Goal: Find specific page/section: Find specific page/section

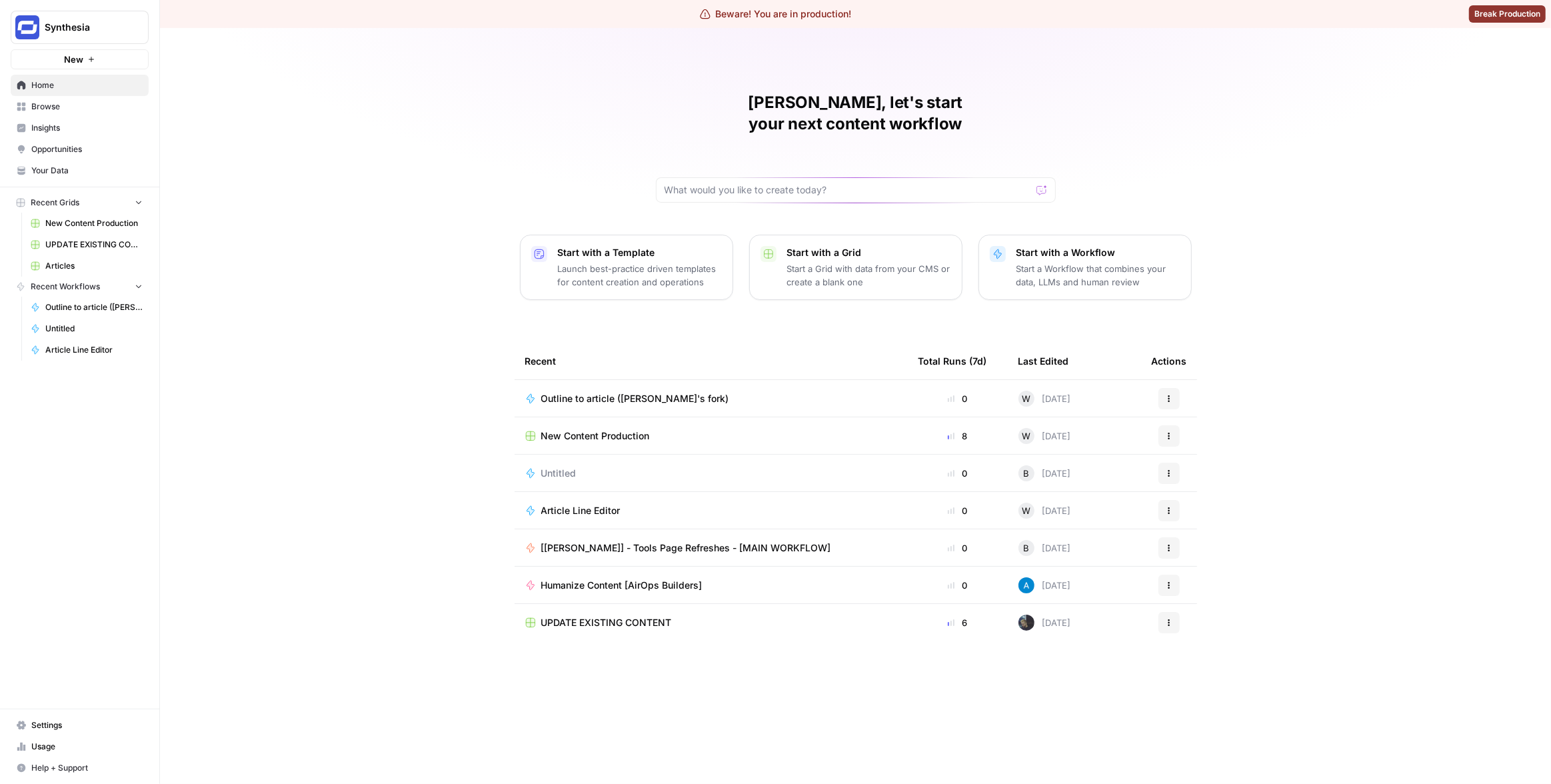
click at [113, 130] on span "Insights" at bounding box center [87, 128] width 111 height 12
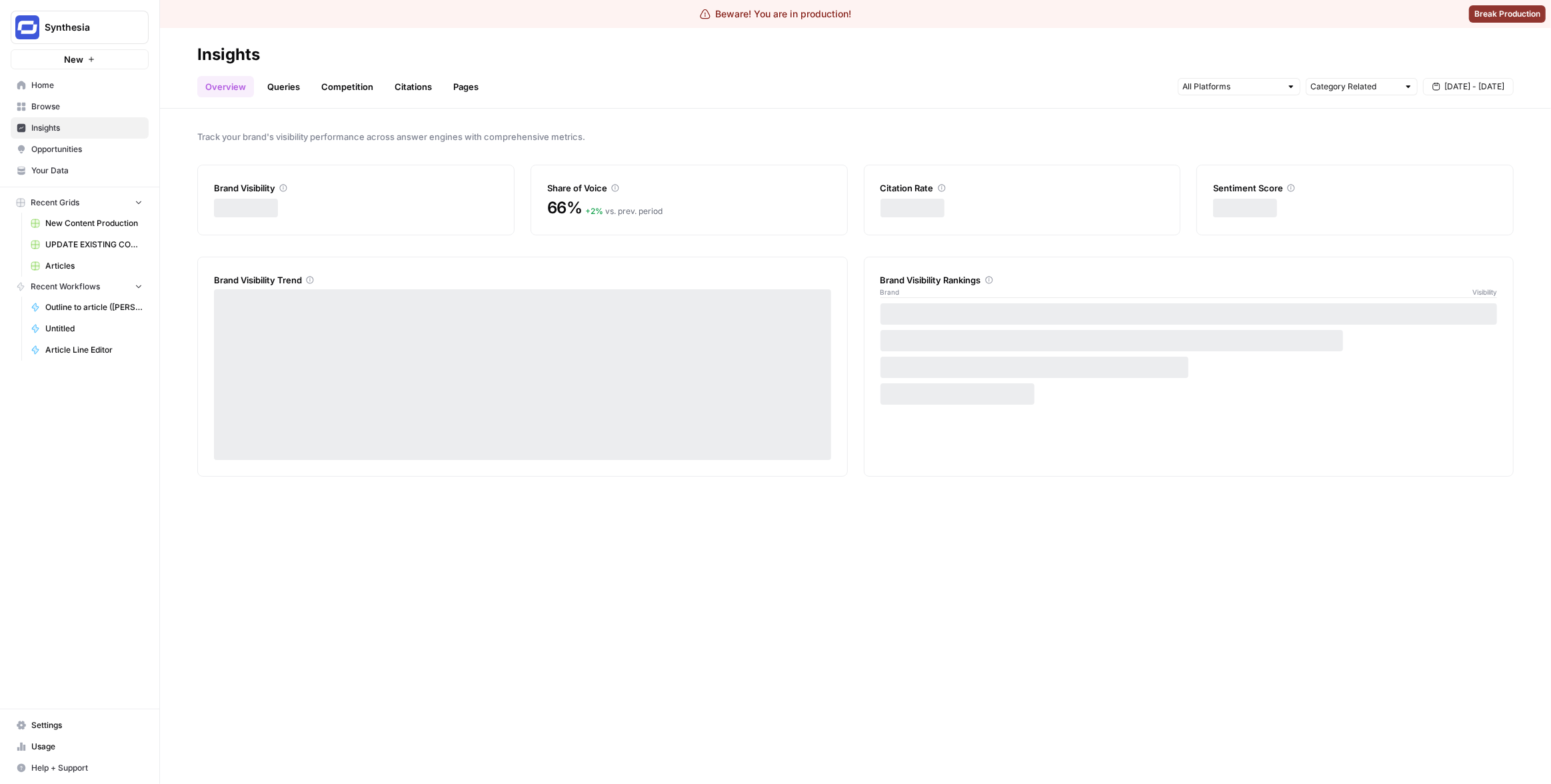
click at [464, 90] on link "Pages" at bounding box center [466, 87] width 41 height 21
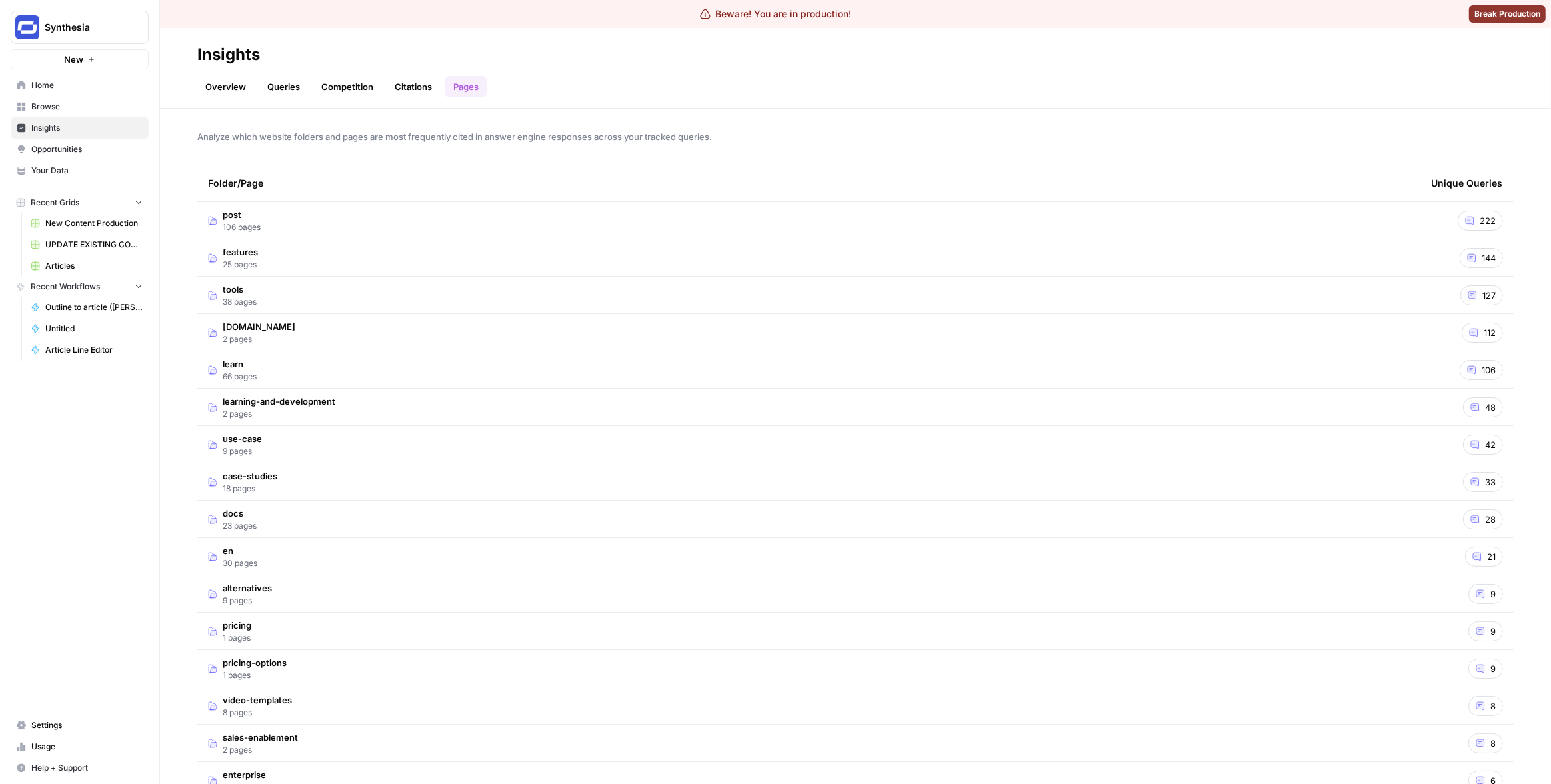
click at [931, 252] on td "features 25 pages" at bounding box center [809, 257] width 1224 height 37
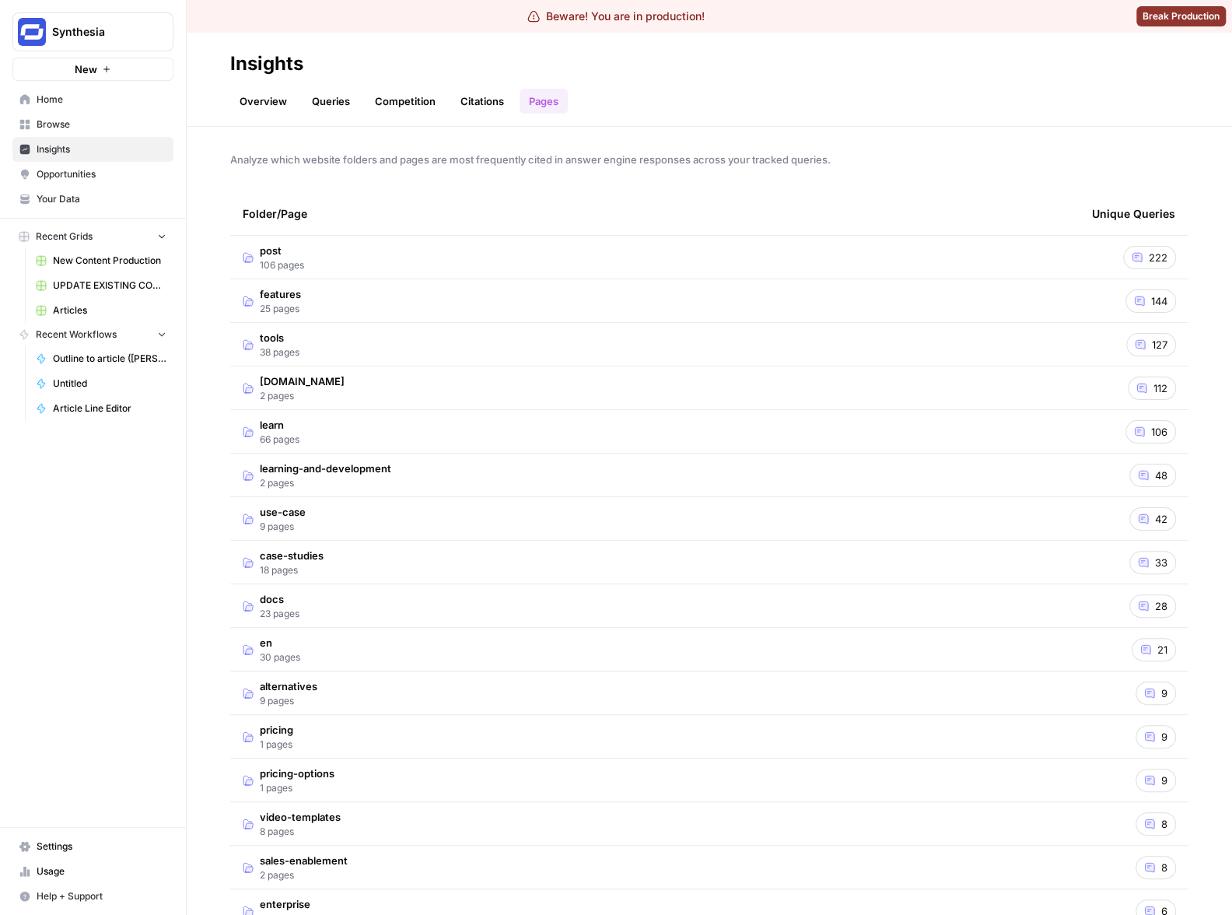
click at [717, 293] on td "features 25 pages" at bounding box center [655, 300] width 850 height 43
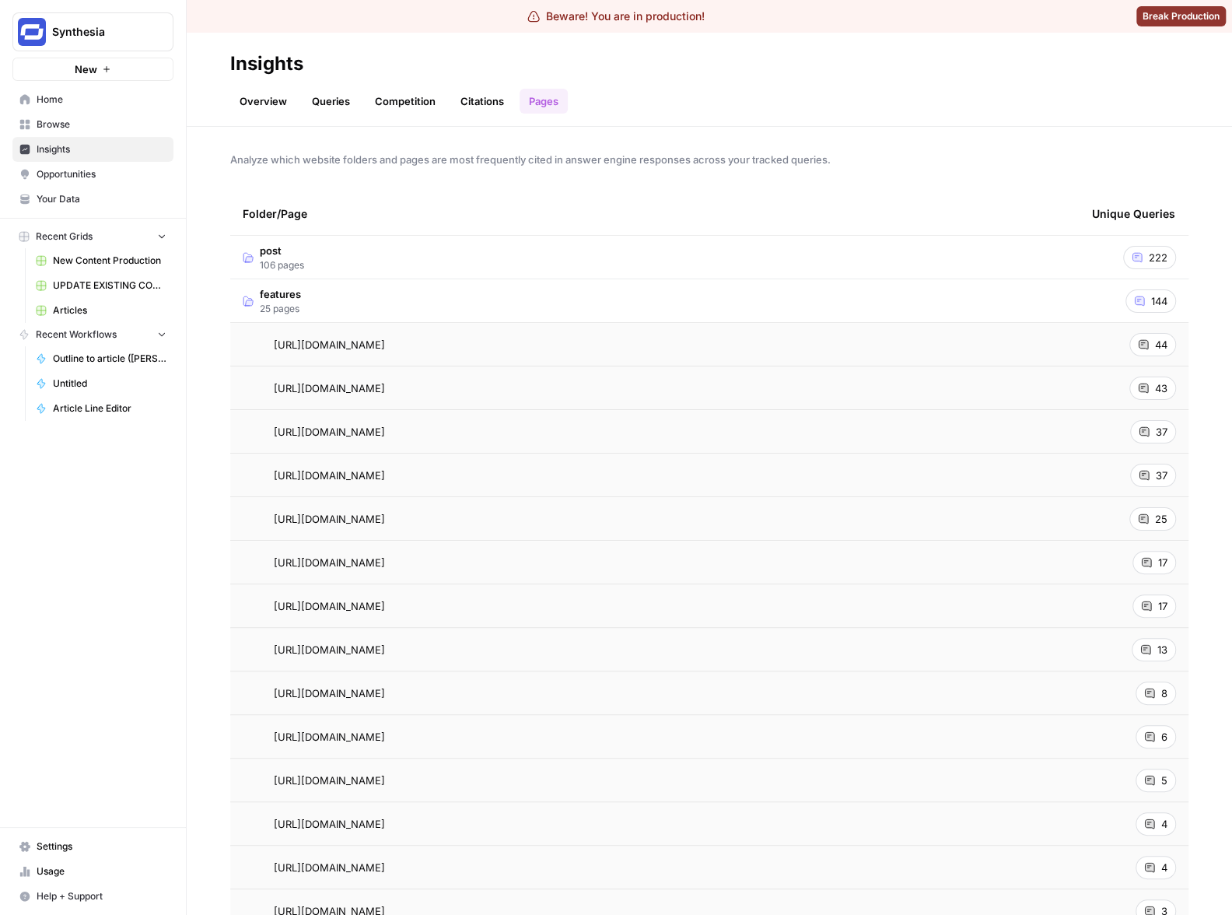
click at [861, 286] on td "features 25 pages" at bounding box center [655, 300] width 850 height 43
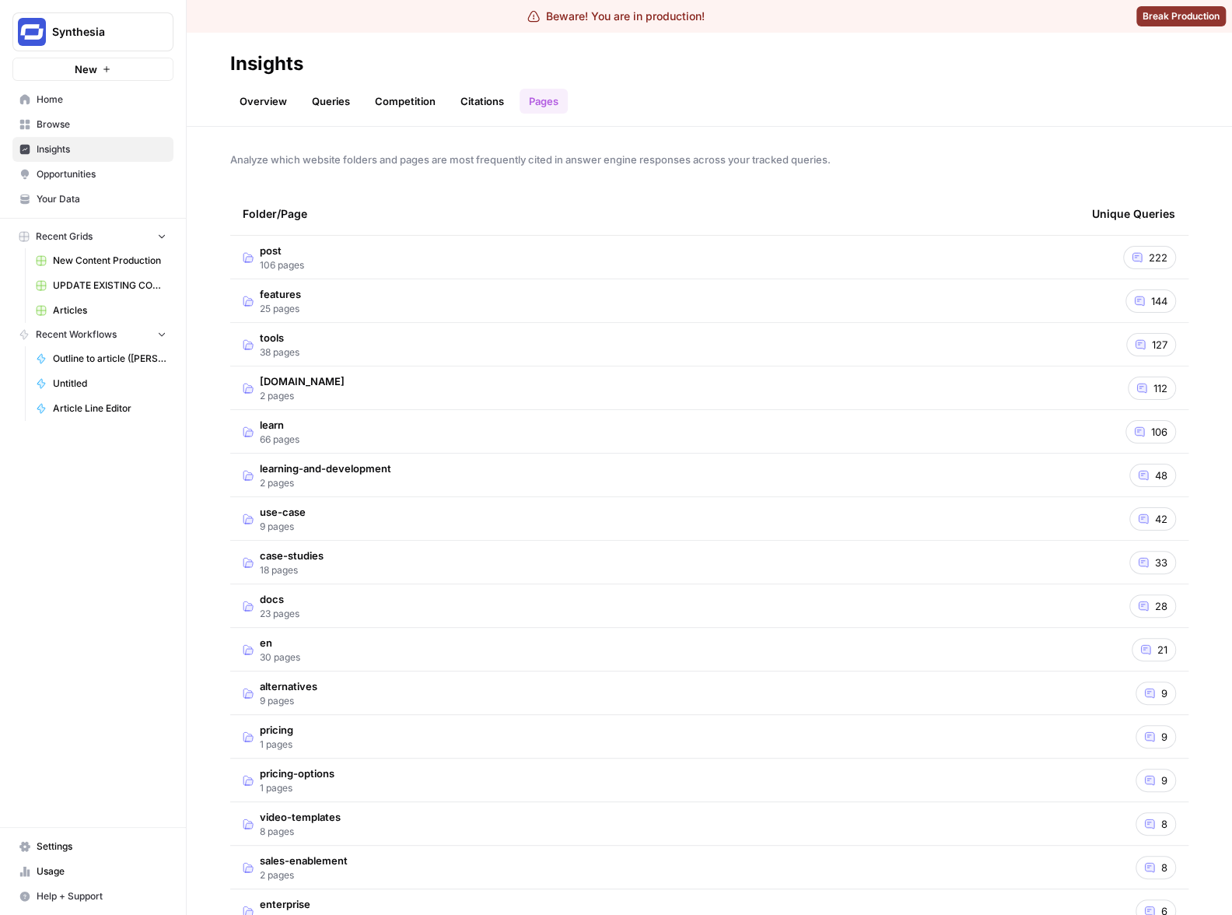
click at [654, 360] on td "tools 38 pages" at bounding box center [655, 344] width 850 height 43
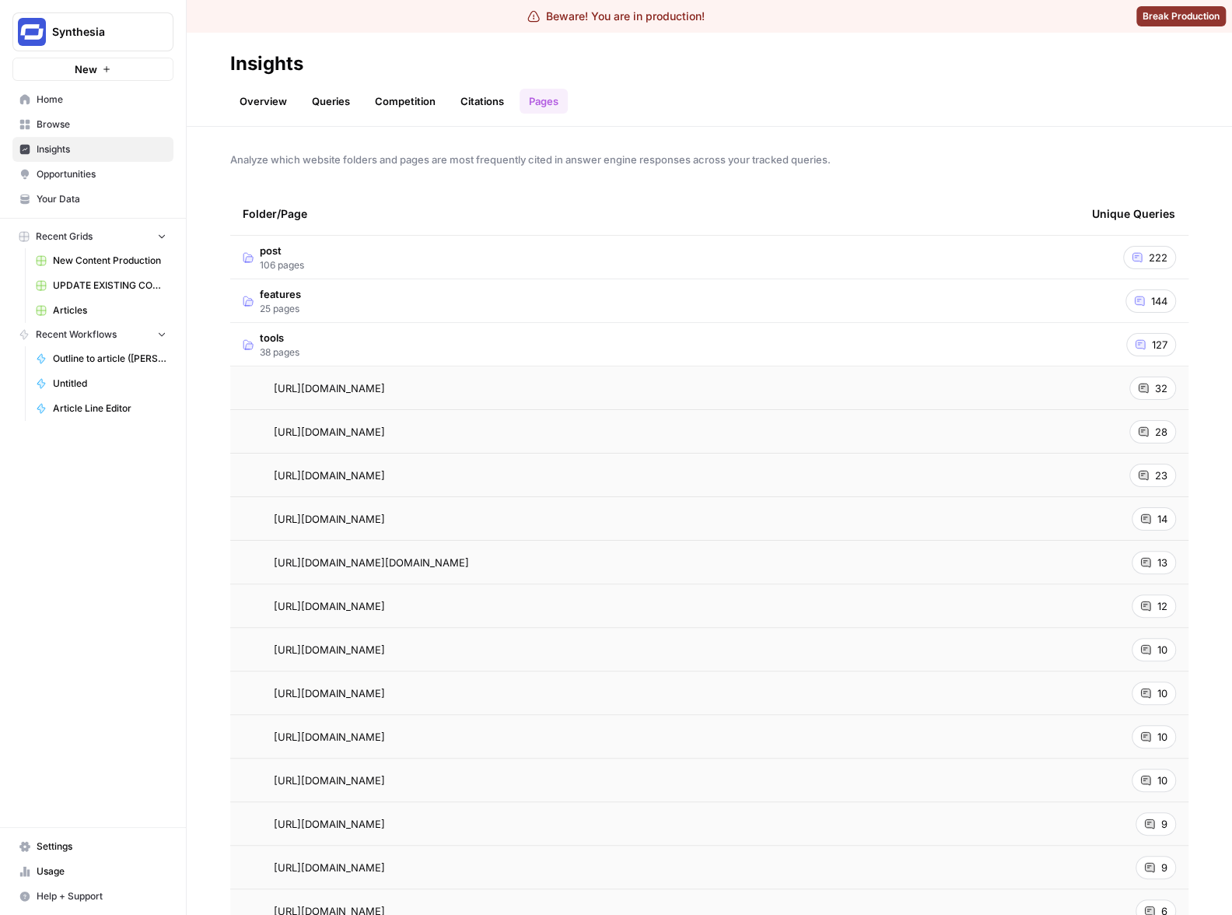
scroll to position [8, 0]
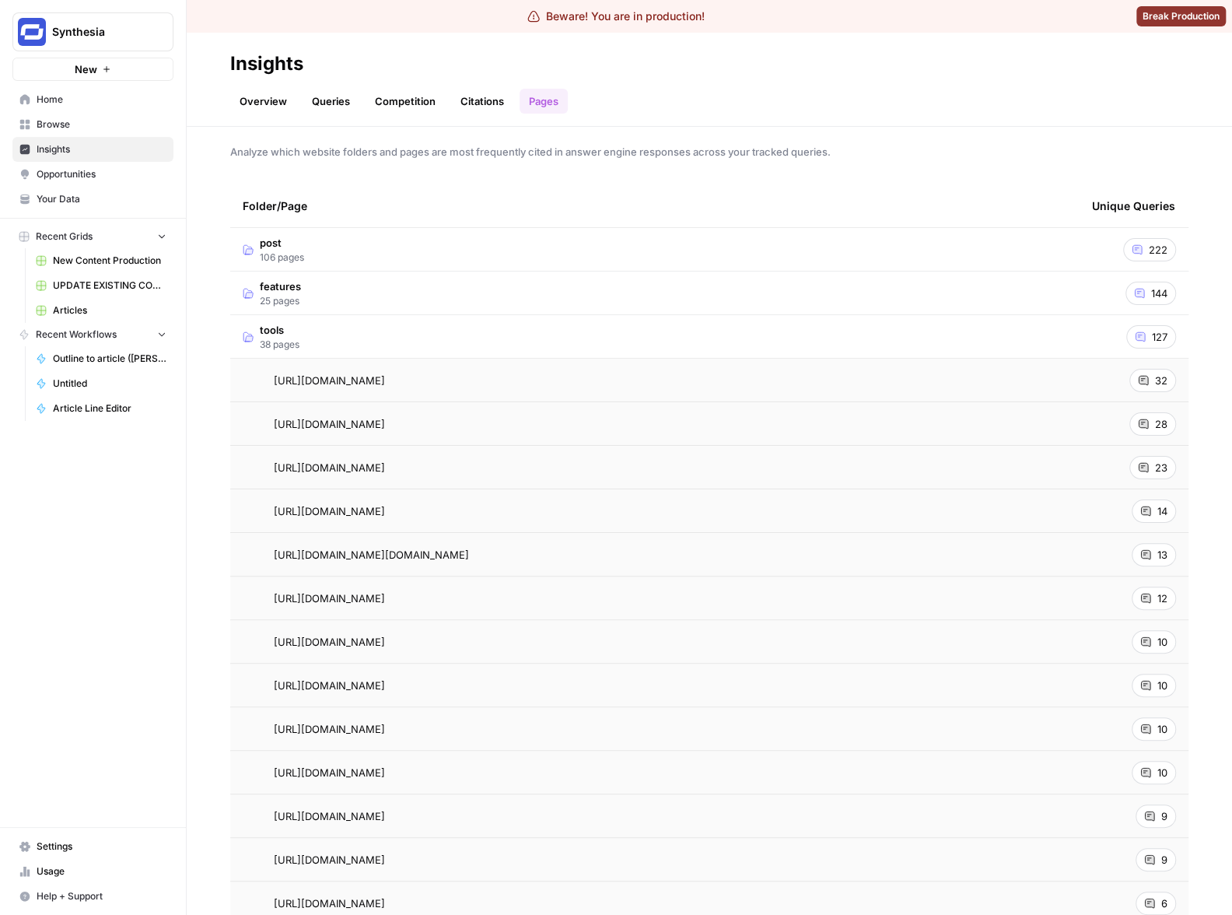
click at [889, 237] on td "post 106 pages" at bounding box center [655, 249] width 850 height 43
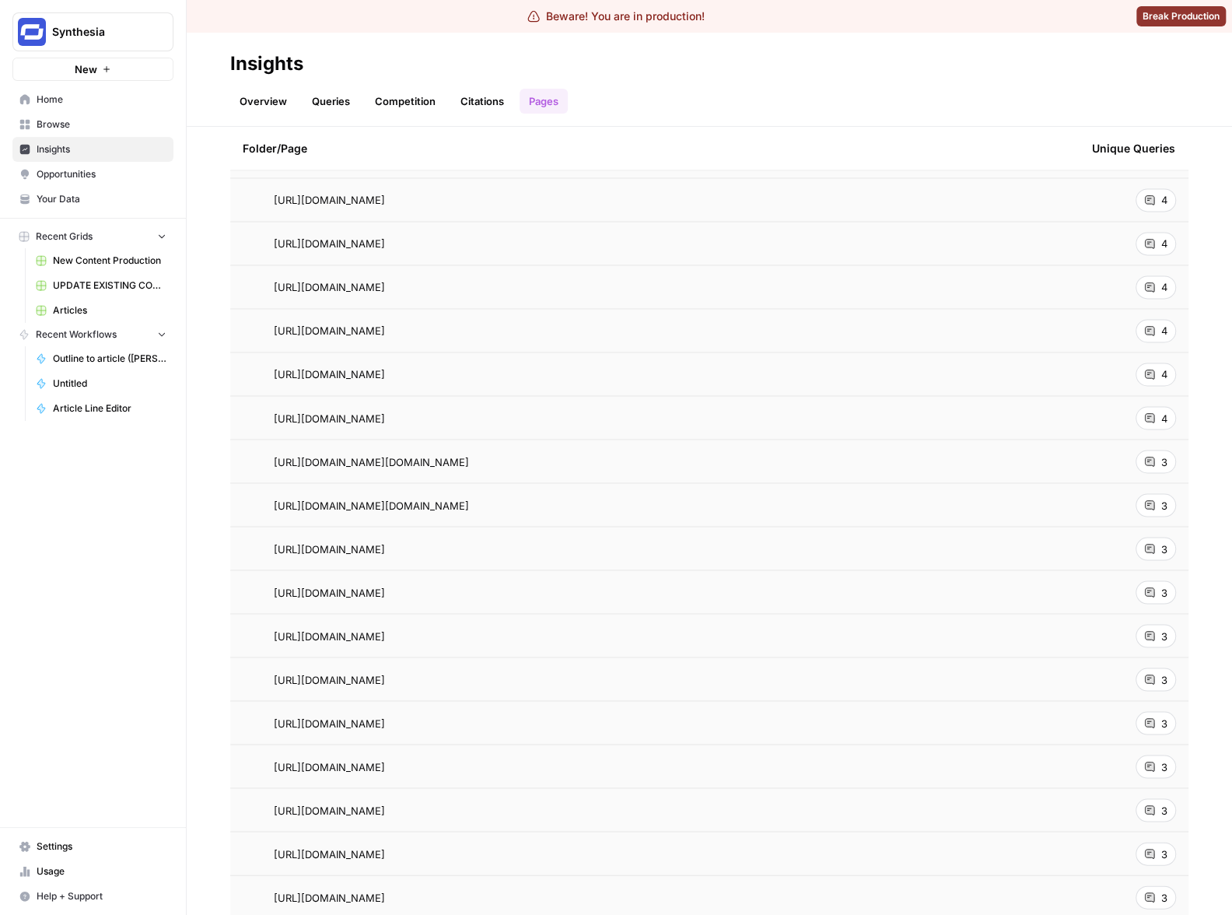
scroll to position [1263, 0]
